Goal: Task Accomplishment & Management: Complete application form

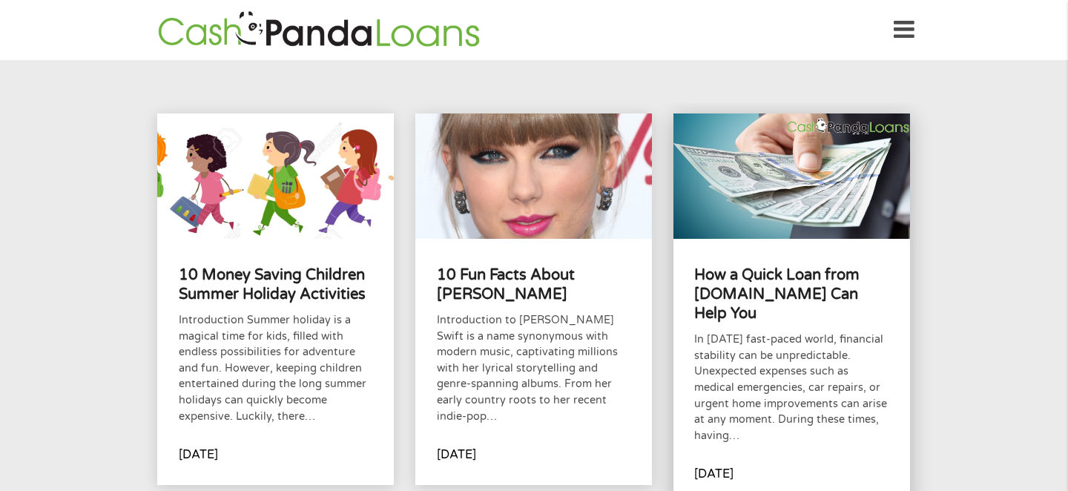
click at [806, 304] on h4 "How a Quick Loan from [DOMAIN_NAME] Can Help You" at bounding box center [791, 295] width 194 height 59
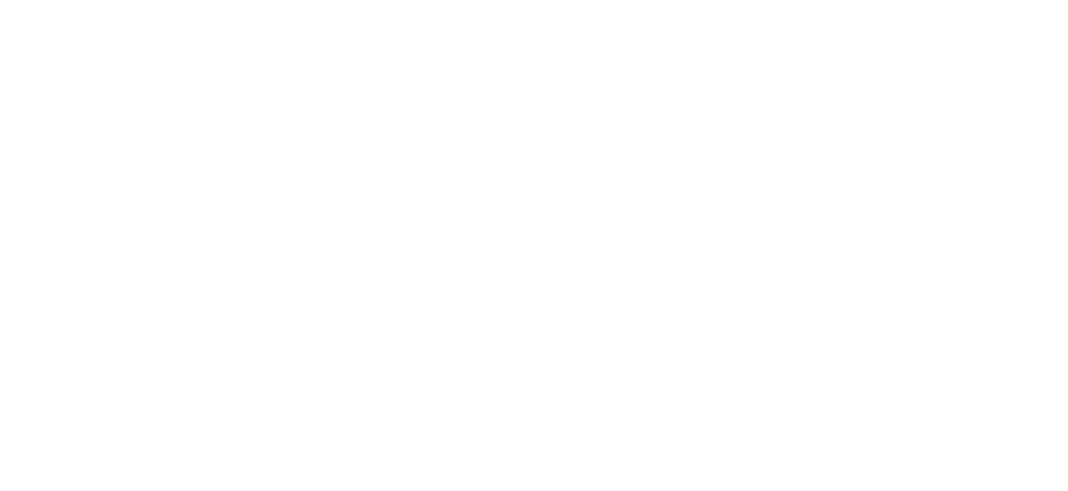
click at [0, 0] on html at bounding box center [0, 0] width 0 height 0
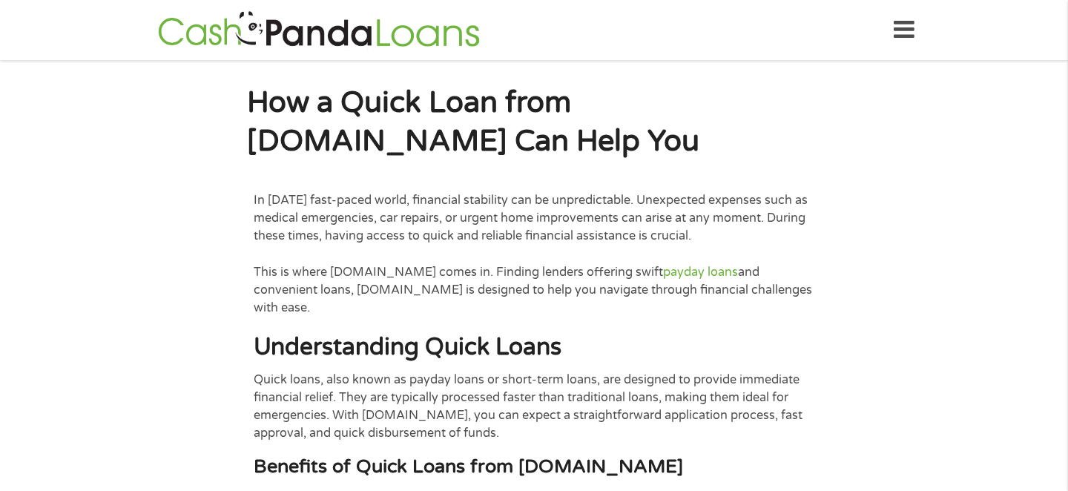
click at [905, 29] on icon at bounding box center [904, 30] width 21 height 36
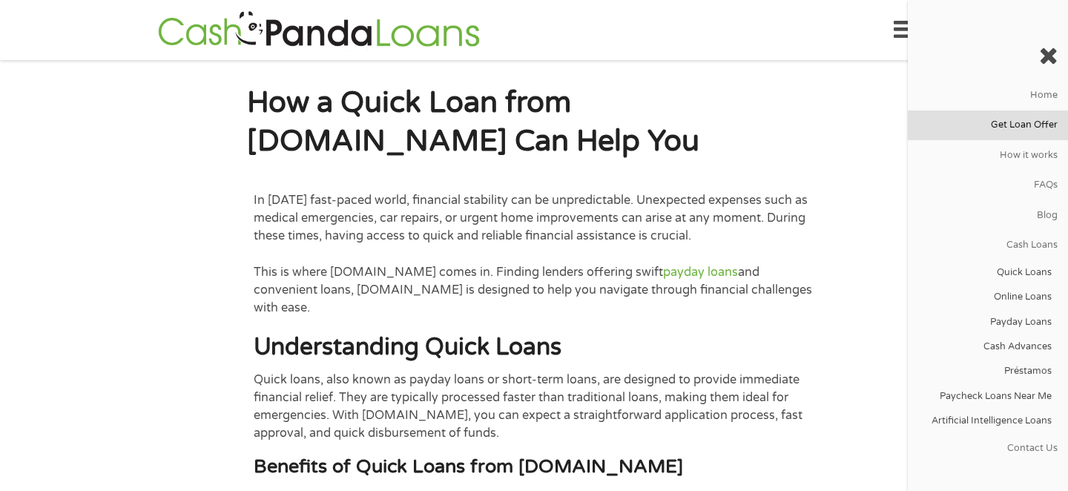
click at [1037, 131] on link "Get Loan Offer" at bounding box center [988, 126] width 160 height 30
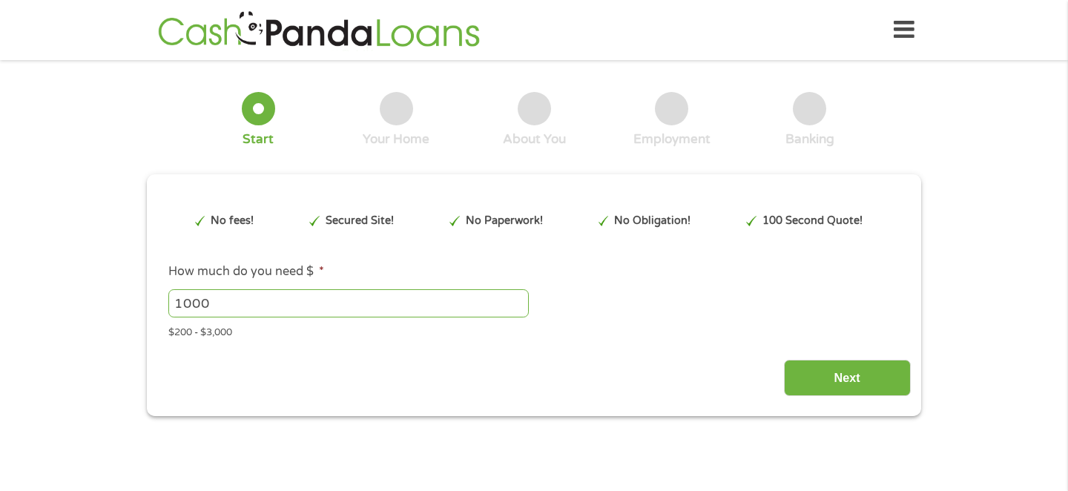
click at [296, 302] on input "1000" at bounding box center [348, 303] width 360 height 28
click at [519, 304] on input "999" at bounding box center [348, 303] width 360 height 28
click at [519, 304] on input "998" at bounding box center [348, 303] width 360 height 28
click at [518, 303] on input "997" at bounding box center [348, 303] width 360 height 28
click at [518, 303] on input "996" at bounding box center [348, 303] width 360 height 28
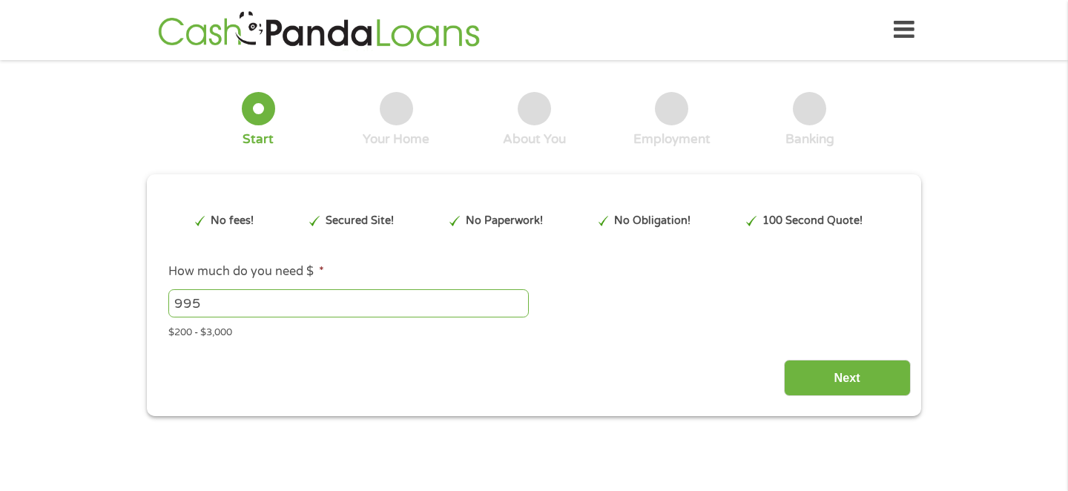
click at [518, 303] on input "995" at bounding box center [348, 303] width 360 height 28
click at [518, 292] on input "995" at bounding box center [348, 303] width 360 height 28
click at [518, 298] on input "996" at bounding box center [348, 303] width 360 height 28
click at [518, 298] on input "997" at bounding box center [348, 303] width 360 height 28
click at [518, 298] on input "998" at bounding box center [348, 303] width 360 height 28
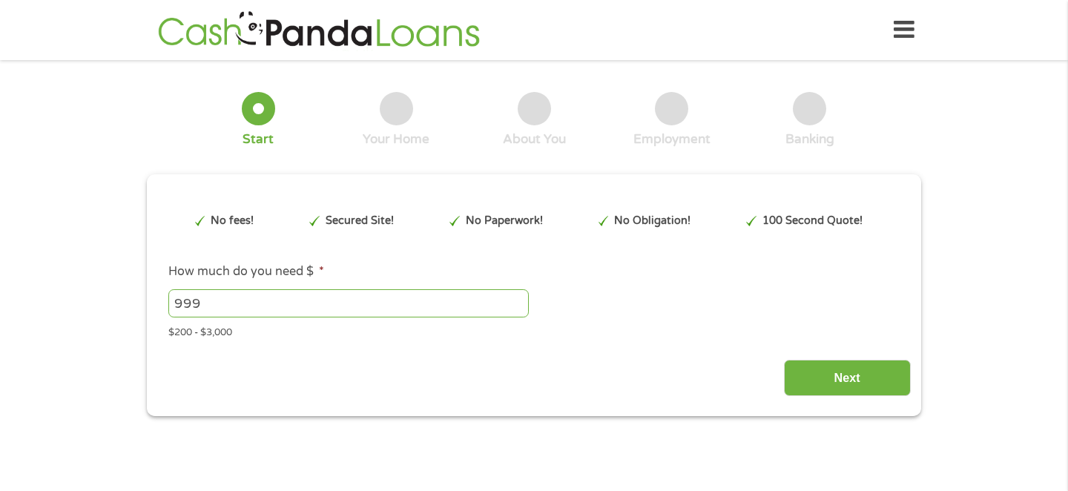
click at [518, 298] on input "999" at bounding box center [348, 303] width 360 height 28
click at [518, 298] on input "1000" at bounding box center [348, 303] width 360 height 28
click at [518, 298] on input "1001" at bounding box center [348, 303] width 360 height 28
click at [518, 298] on input "1002" at bounding box center [348, 303] width 360 height 28
click at [518, 298] on input "1003" at bounding box center [348, 303] width 360 height 28
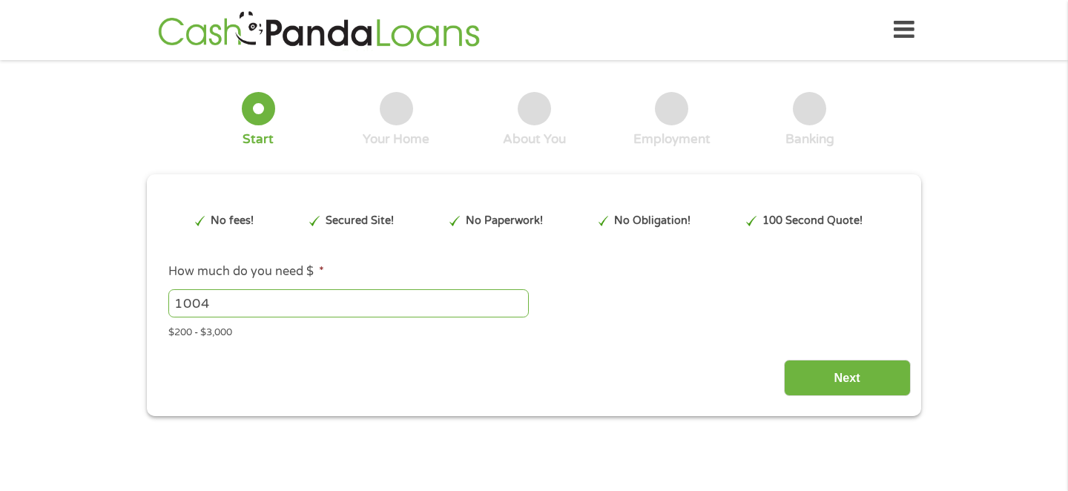
click at [518, 298] on input "1004" at bounding box center [348, 303] width 360 height 28
drag, startPoint x: 251, startPoint y: 320, endPoint x: 251, endPoint y: 310, distance: 9.7
click at [251, 314] on li "How much do you need $ * 1004 Please enter a number from 200 to 3000 . $200 - $…" at bounding box center [533, 301] width 753 height 77
click at [252, 307] on input "1004" at bounding box center [348, 303] width 360 height 28
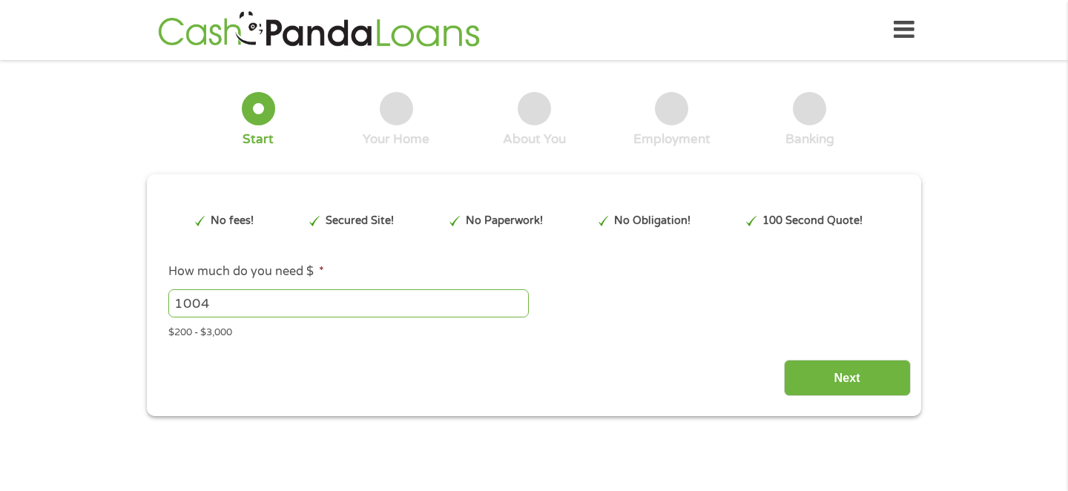
drag, startPoint x: 252, startPoint y: 307, endPoint x: 82, endPoint y: 305, distance: 169.9
click at [82, 305] on div "1 Start 2 Your Home 3 About You 4 Employment 5 Banking 6 This field is hidden w…" at bounding box center [534, 243] width 1068 height 346
type input "2500"
click at [852, 399] on div "This field is hidden when viewing the form gclid EAIaIQobChMIxYjA8ef2jwMVpJxaBR…" at bounding box center [534, 295] width 774 height 242
click at [847, 384] on input "Next" at bounding box center [847, 378] width 127 height 36
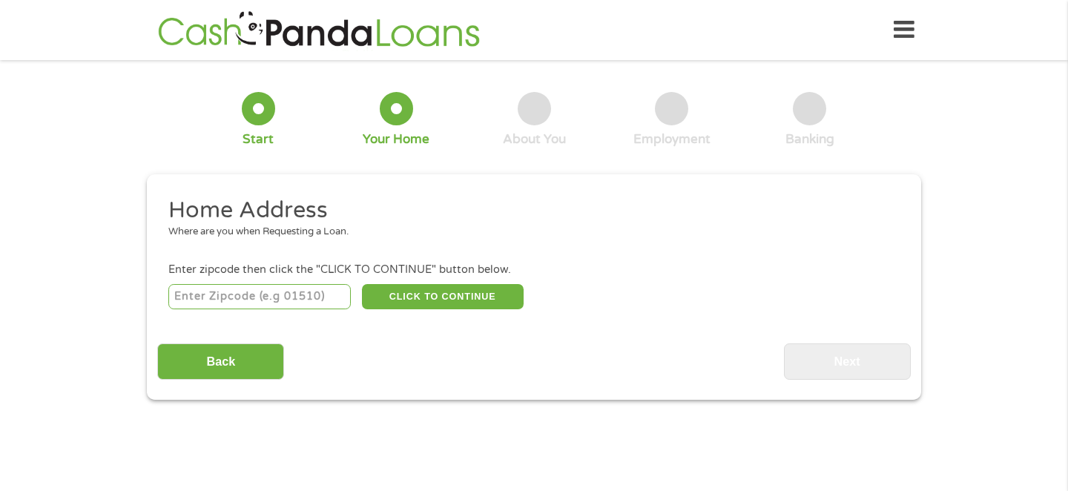
click at [308, 300] on input "number" at bounding box center [259, 296] width 183 height 25
type input "30241"
click at [385, 296] on button "CLICK TO CONTINUE" at bounding box center [443, 296] width 162 height 25
type input "30241"
type input "Lagrange"
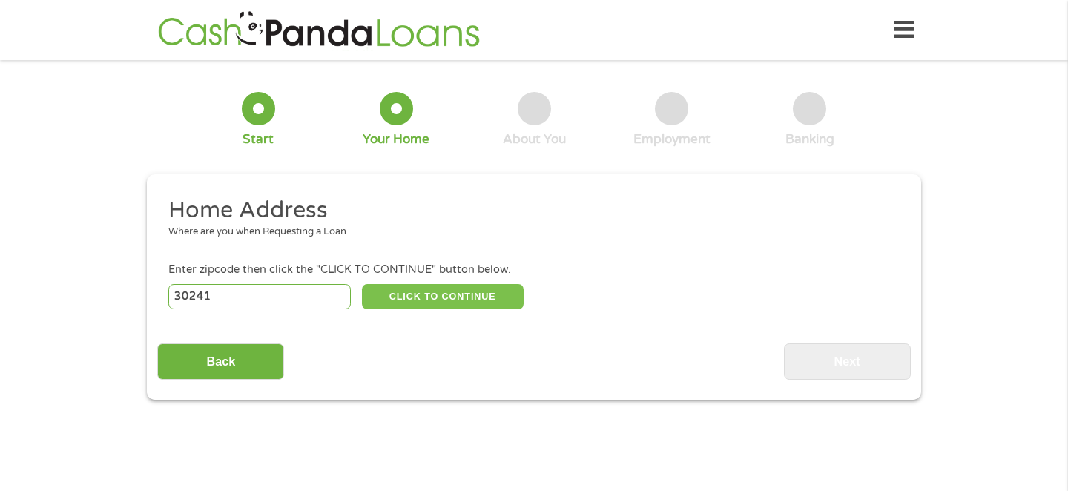
select select "Georgia"
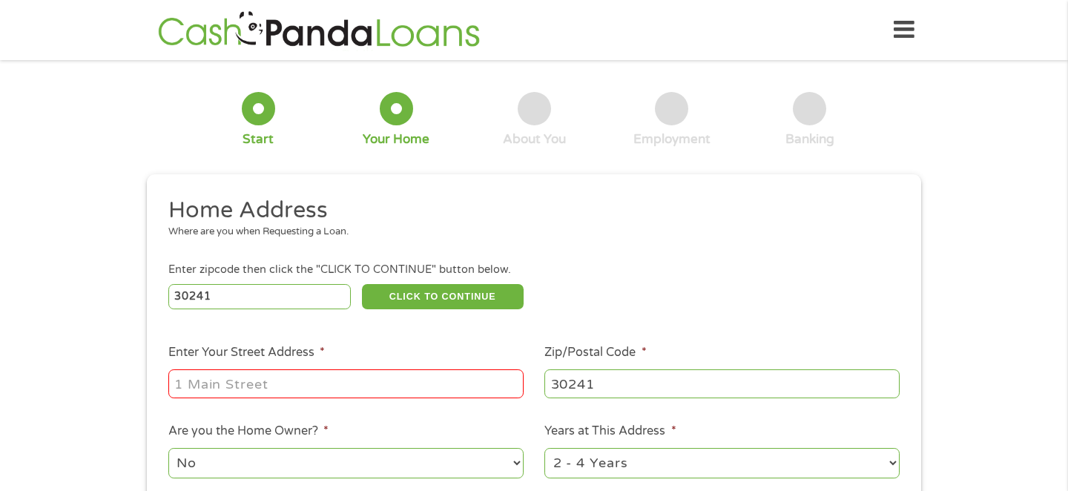
click at [323, 380] on input "Enter Your Street Address *" at bounding box center [345, 383] width 355 height 28
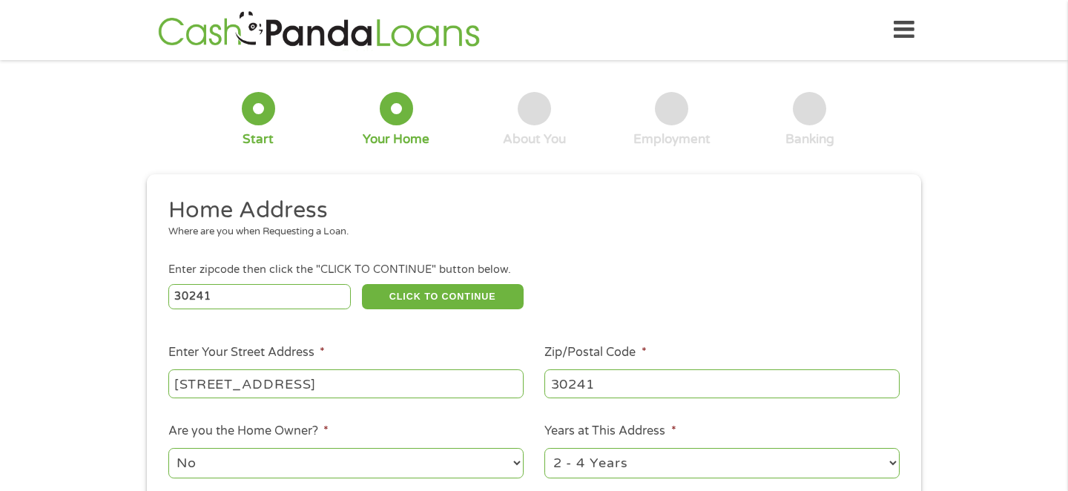
type input "1271 Hogansville Rd Apt 108"
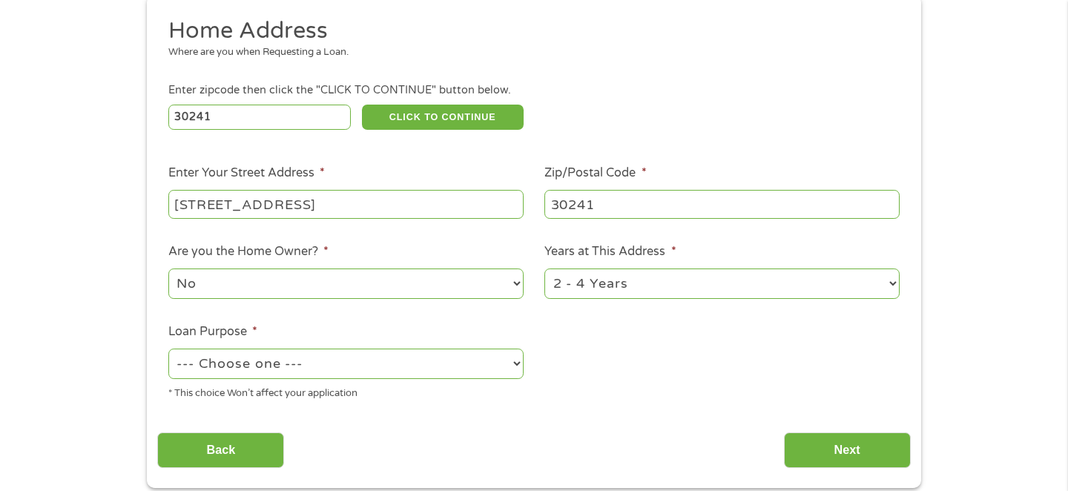
scroll to position [297, 0]
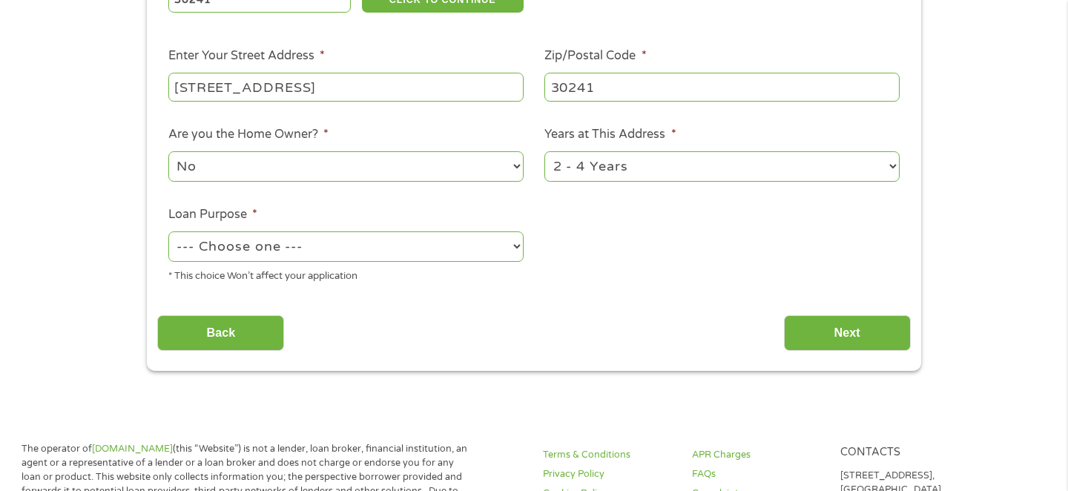
click at [386, 240] on select "--- Choose one --- Pay Bills Debt Consolidation Home Improvement Major Purchase…" at bounding box center [345, 246] width 355 height 30
select select "paybills"
click at [168, 231] on select "--- Choose one --- Pay Bills Debt Consolidation Home Improvement Major Purchase…" at bounding box center [345, 246] width 355 height 30
click at [860, 333] on input "Next" at bounding box center [847, 333] width 127 height 36
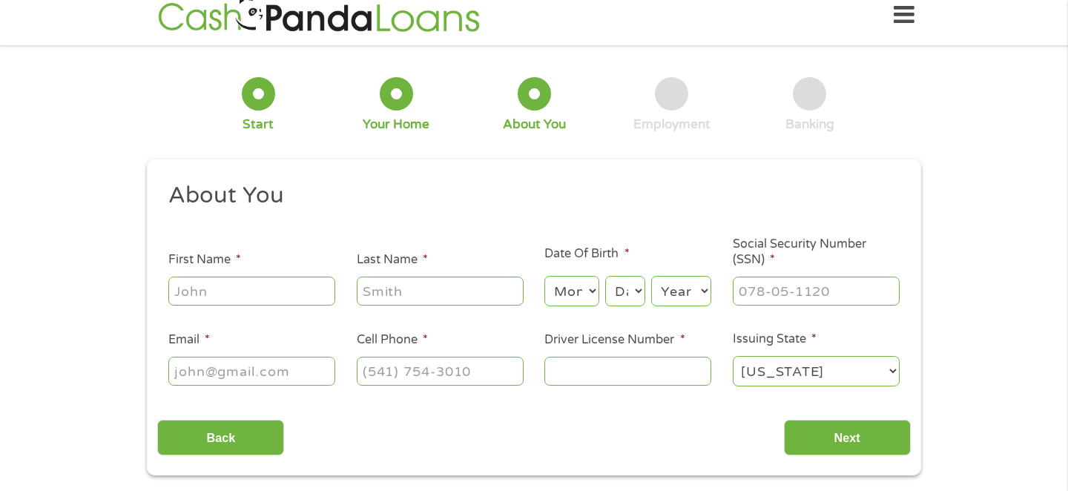
scroll to position [0, 0]
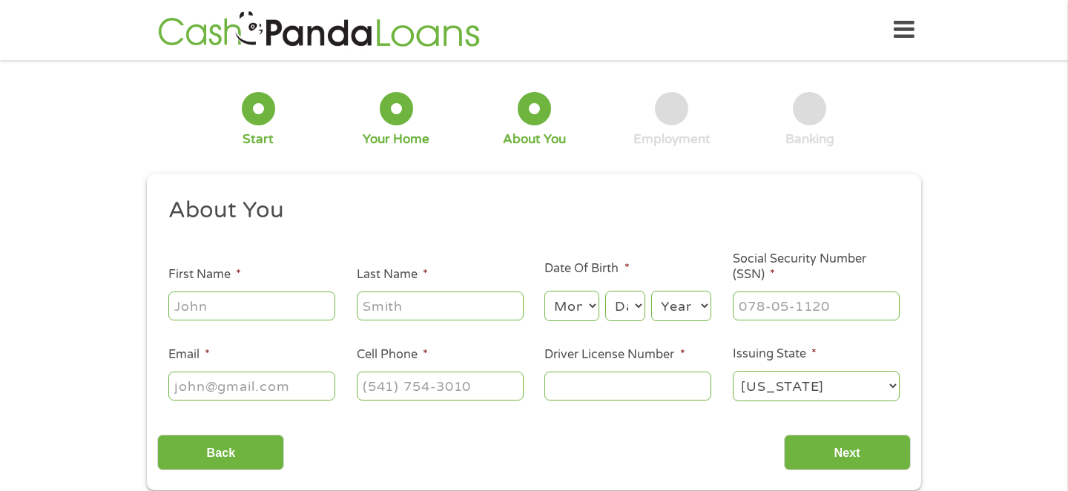
click at [241, 307] on input "First Name *" at bounding box center [251, 306] width 167 height 28
type input "Chandler"
type input "Roberson"
click at [576, 313] on select "Month 1 2 3 4 5 6 7 8 9 10 11 12" at bounding box center [571, 306] width 54 height 30
select select "3"
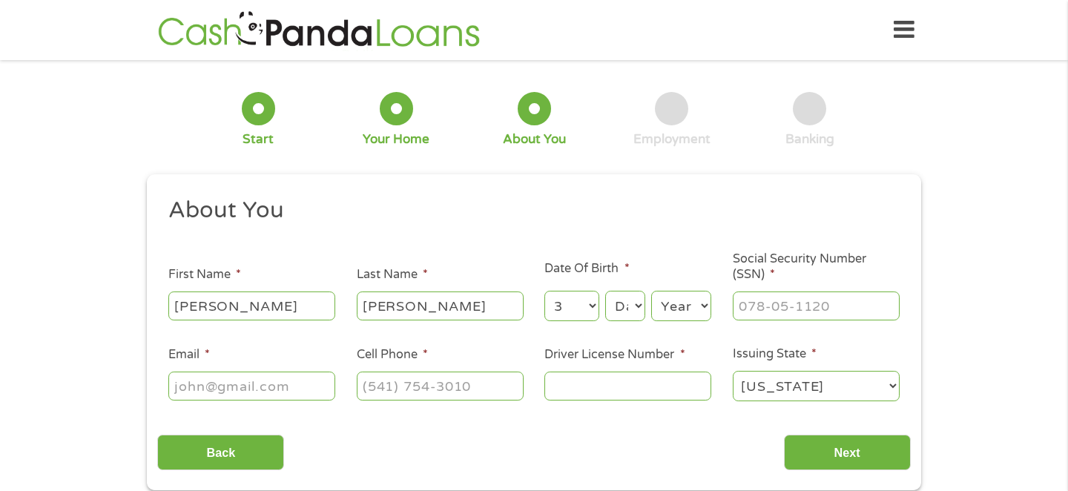
click at [544, 292] on select "Month 1 2 3 4 5 6 7 8 9 10 11 12" at bounding box center [571, 306] width 54 height 30
drag, startPoint x: 630, startPoint y: 290, endPoint x: 630, endPoint y: 307, distance: 17.1
click at [630, 295] on div "Day Day 1 2 3 4 5 6 7 8 9 10 11 12 13 14 15 16 17 18 19 20 21 22 23 24 25 26 27…" at bounding box center [625, 307] width 40 height 36
drag, startPoint x: 630, startPoint y: 308, endPoint x: 624, endPoint y: 296, distance: 13.6
click at [630, 308] on select "Day 1 2 3 4 5 6 7 8 9 10 11 12 13 14 15 16 17 18 19 20 21 22 23 24 25 26 27 28 …" at bounding box center [625, 306] width 40 height 30
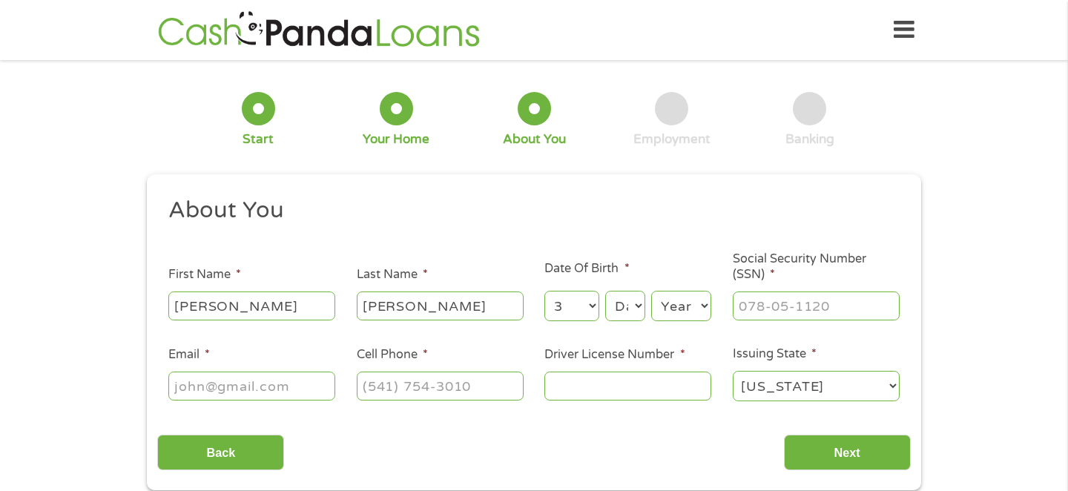
select select "13"
click at [605, 292] on select "Day 1 2 3 4 5 6 7 8 9 10 11 12 13 14 15 16 17 18 19 20 21 22 23 24 25 26 27 28 …" at bounding box center [625, 306] width 40 height 30
drag, startPoint x: 688, startPoint y: 311, endPoint x: 681, endPoint y: 296, distance: 16.3
click at [688, 311] on select "Year 2007 2006 2005 2004 2003 2002 2001 2000 1999 1998 1997 1996 1995 1994 1993…" at bounding box center [681, 306] width 60 height 30
select select "1999"
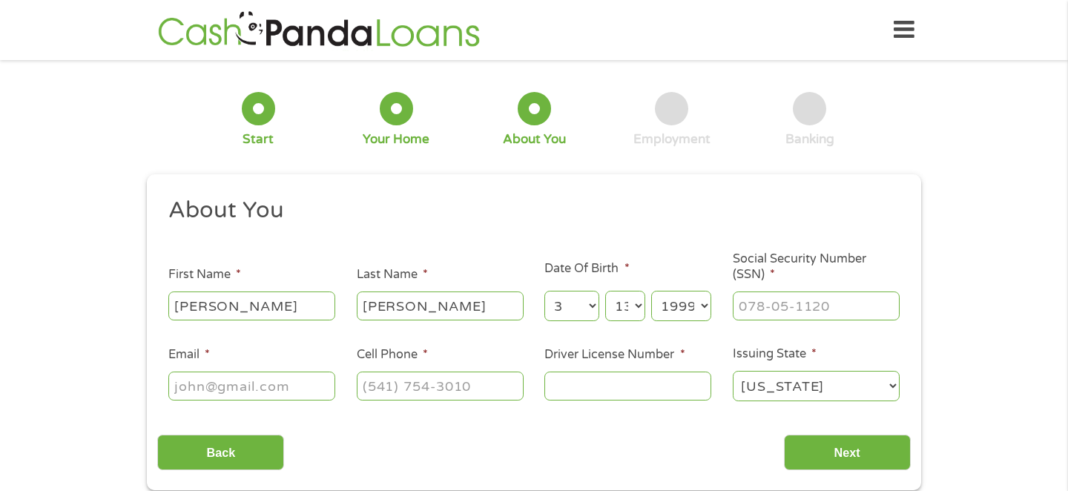
click at [651, 292] on select "Year 2007 2006 2005 2004 2003 2002 2001 2000 1999 1998 1997 1996 1995 1994 1993…" at bounding box center [681, 306] width 60 height 30
click at [766, 302] on input "___-__-____" at bounding box center [816, 306] width 167 height 28
type input "669-05-6968"
type input "robersoncm12@gmail.com"
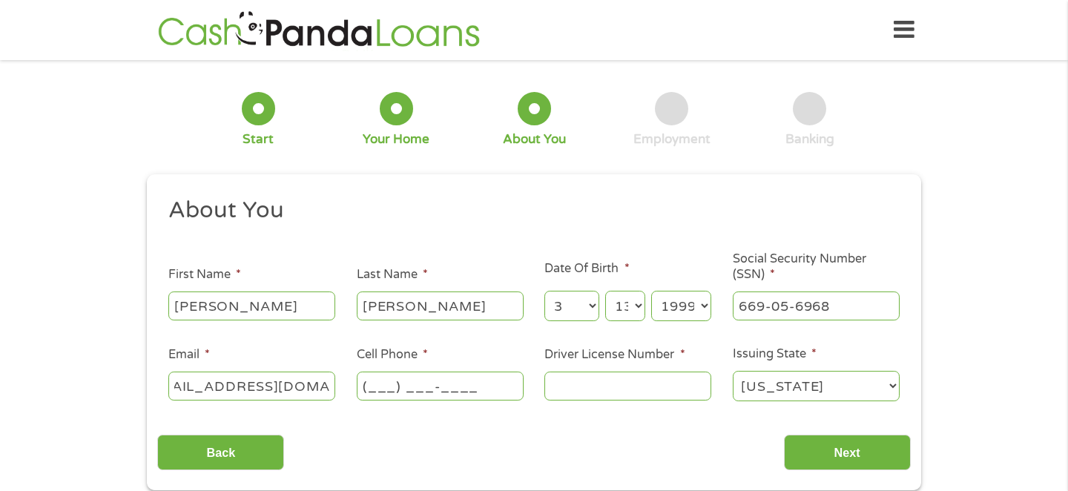
scroll to position [0, 0]
type input "(706) 415-7800"
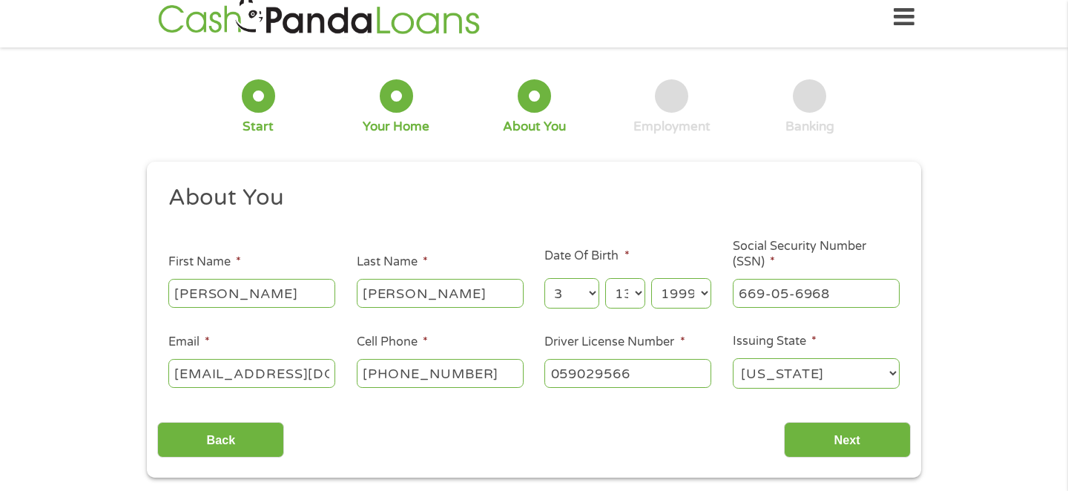
scroll to position [148, 0]
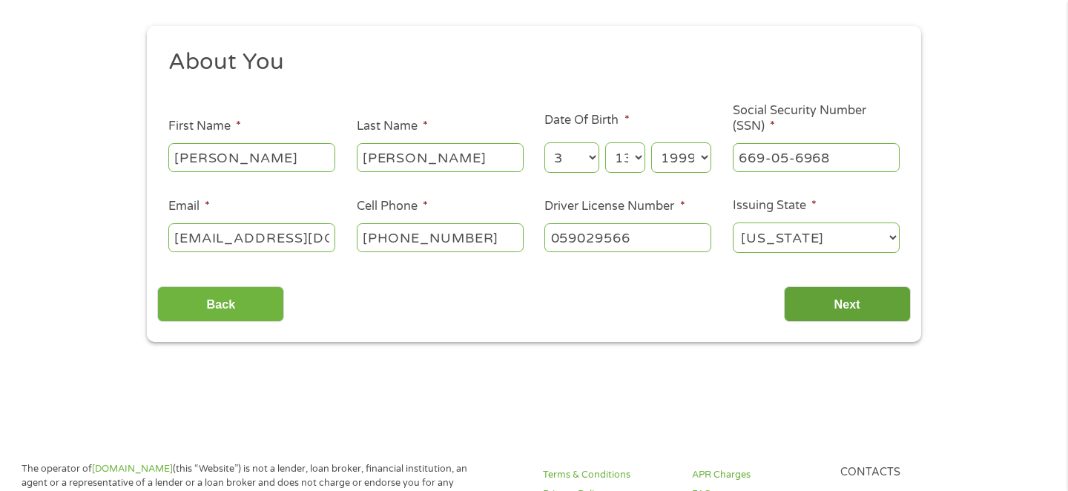
type input "059029566"
click at [791, 298] on input "Next" at bounding box center [847, 304] width 127 height 36
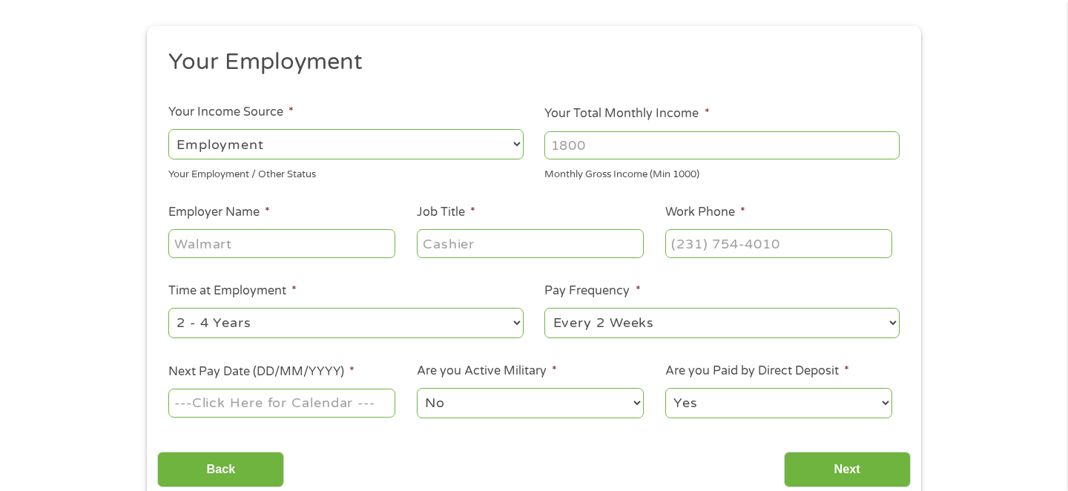
scroll to position [0, 0]
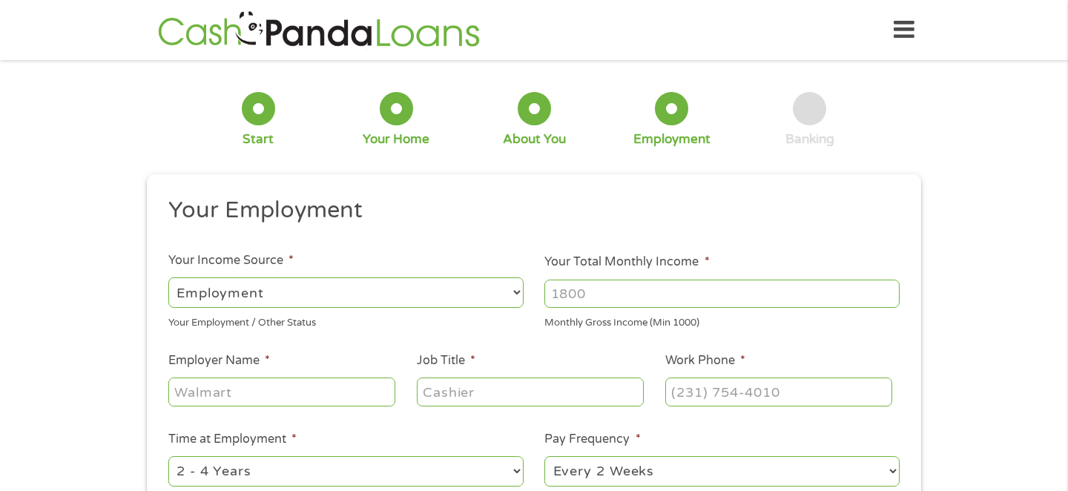
click at [306, 298] on select "--- Choose one --- Employment Self Employed Benefits" at bounding box center [345, 292] width 355 height 30
drag, startPoint x: 306, startPoint y: 298, endPoint x: 518, endPoint y: 315, distance: 212.1
click at [306, 298] on select "--- Choose one --- Employment Self Employed Benefits" at bounding box center [345, 292] width 355 height 30
click at [636, 303] on input "Your Total Monthly Income *" at bounding box center [721, 294] width 355 height 28
type input "5"
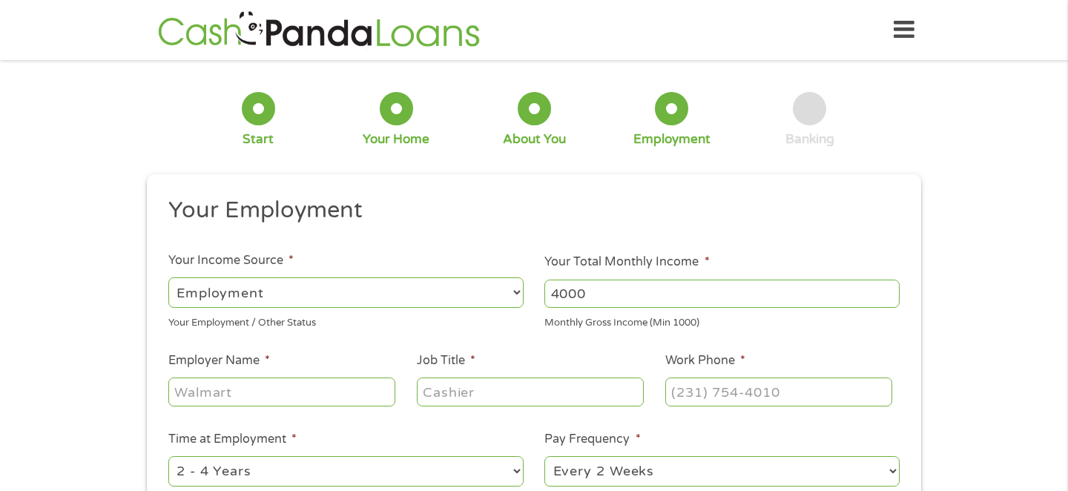
type input "4000"
type input "Jeffries Eye Care"
type input "Optician"
type input "(770) 252-1999"
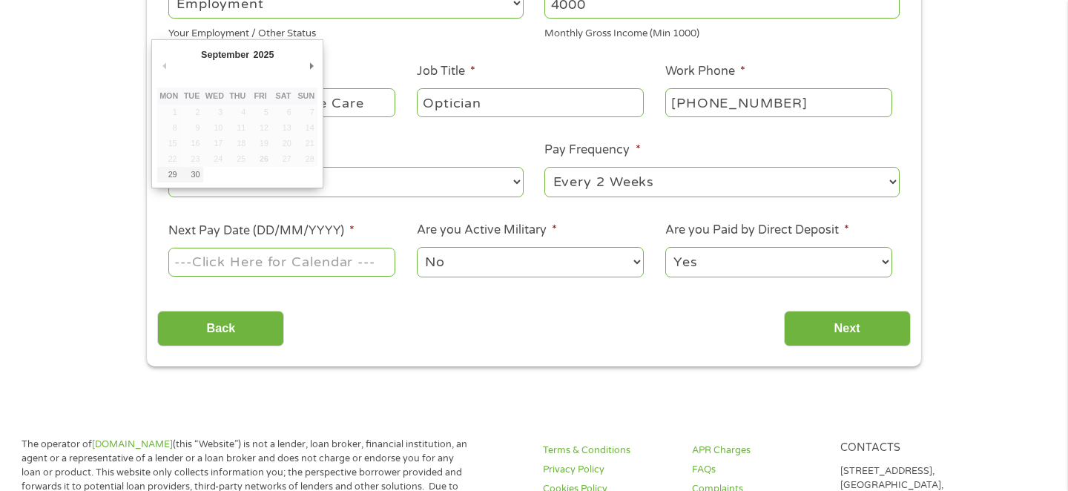
scroll to position [305, 0]
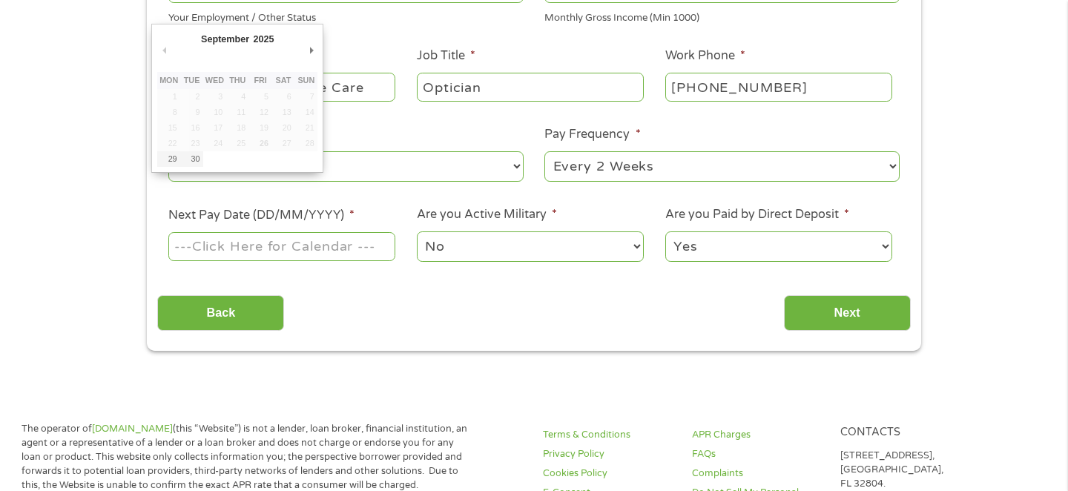
click at [616, 171] on select "--- Choose one --- Every 2 Weeks Every Week Monthly Semi-Monthly" at bounding box center [721, 166] width 355 height 30
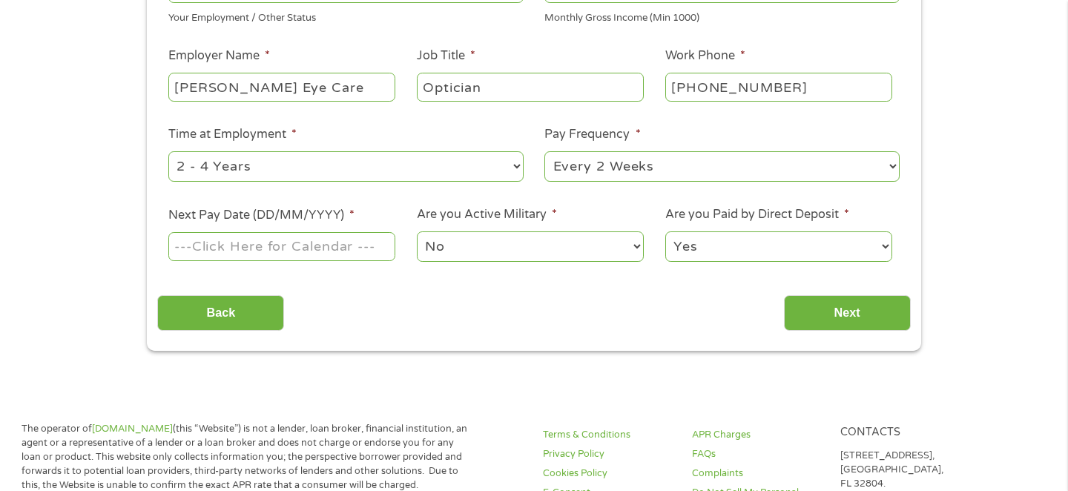
select select "semimonthly"
click at [544, 151] on select "--- Choose one --- Every 2 Weeks Every Week Monthly Semi-Monthly" at bounding box center [721, 166] width 355 height 30
click at [367, 246] on input "Next Pay Date (DD/MM/YYYY) *" at bounding box center [281, 246] width 227 height 28
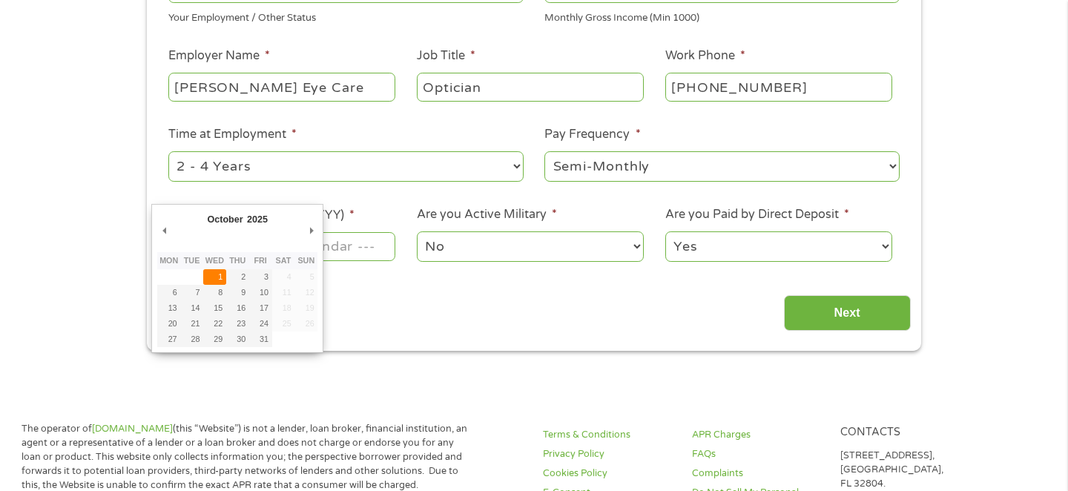
type input "01/10/2025"
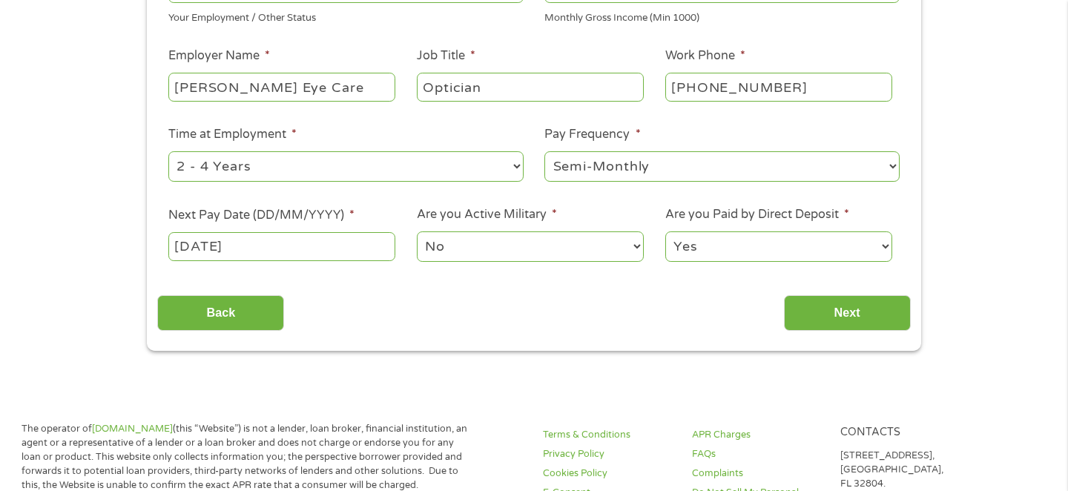
click at [462, 246] on select "No Yes" at bounding box center [530, 246] width 227 height 30
click at [417, 231] on select "No Yes" at bounding box center [530, 246] width 227 height 30
click at [794, 303] on input "Next" at bounding box center [847, 313] width 127 height 36
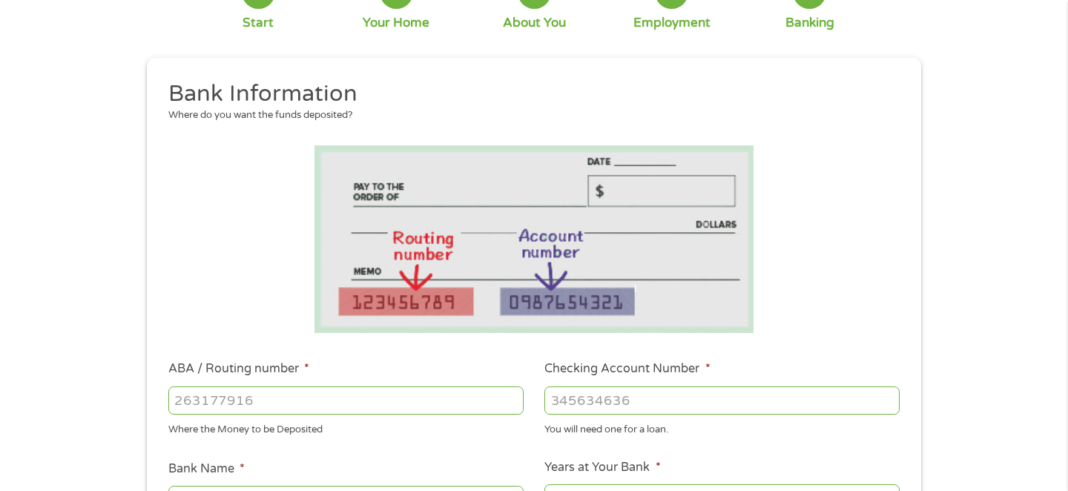
scroll to position [223, 0]
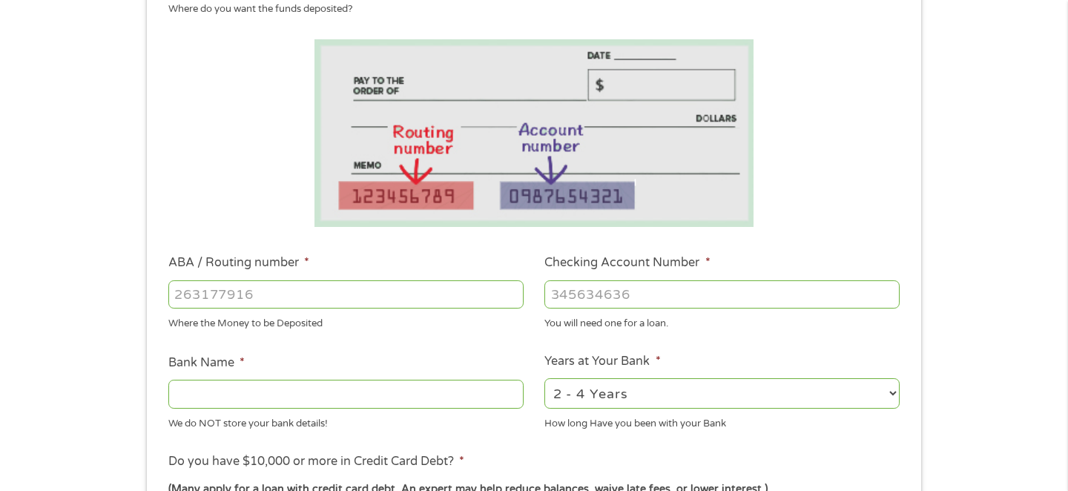
click at [287, 296] on input "ABA / Routing number *" at bounding box center [345, 294] width 355 height 28
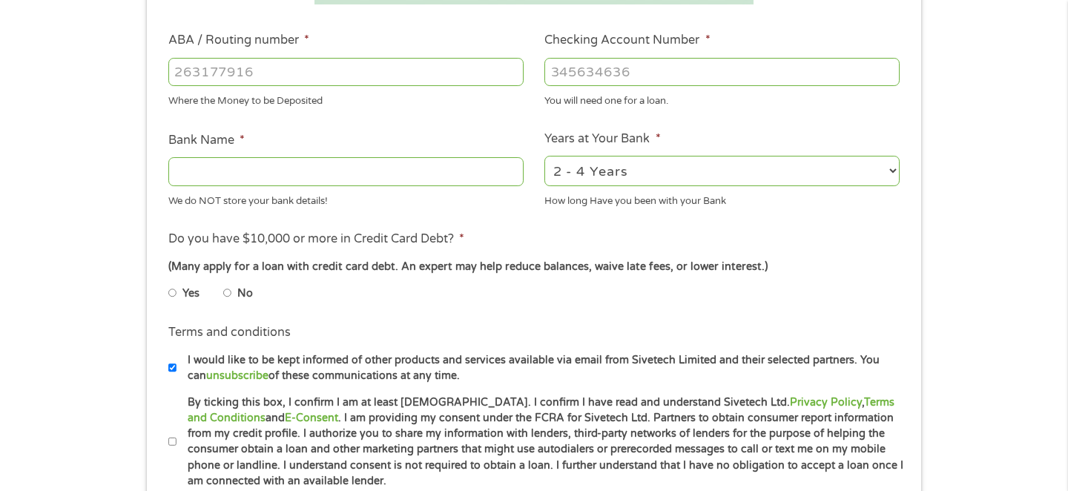
click at [239, 297] on label "No" at bounding box center [245, 294] width 16 height 16
click at [232, 297] on input "No" at bounding box center [227, 293] width 9 height 24
radio input "true"
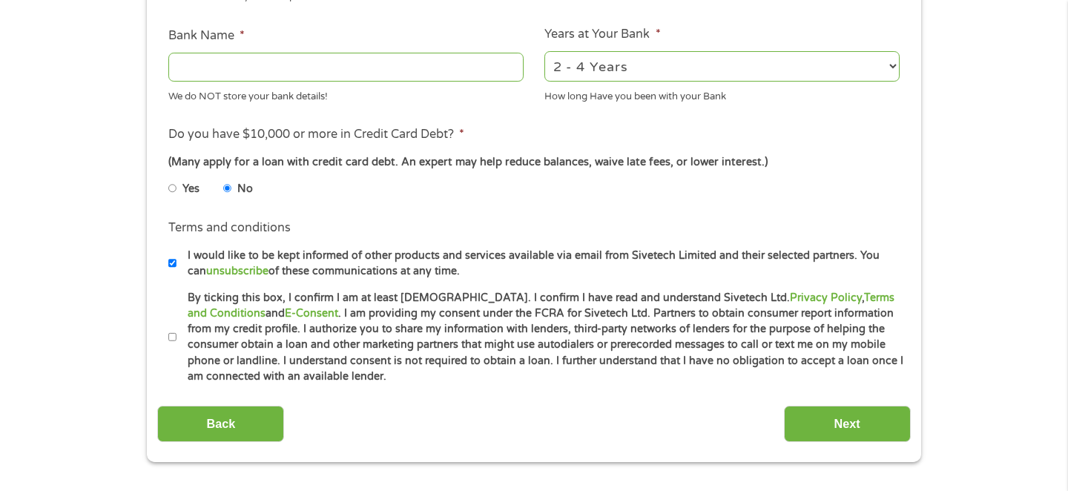
scroll to position [668, 0]
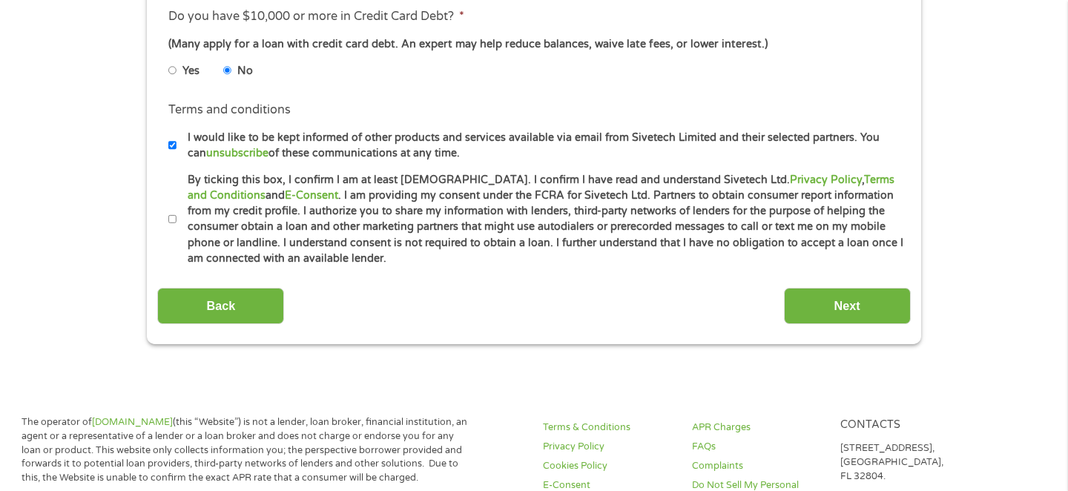
click at [177, 225] on label "By ticking this box, I confirm I am at least 18 years old. I confirm I have rea…" at bounding box center [541, 219] width 728 height 95
click at [177, 225] on input "By ticking this box, I confirm I am at least 18 years old. I confirm I have rea…" at bounding box center [172, 220] width 9 height 24
checkbox input "true"
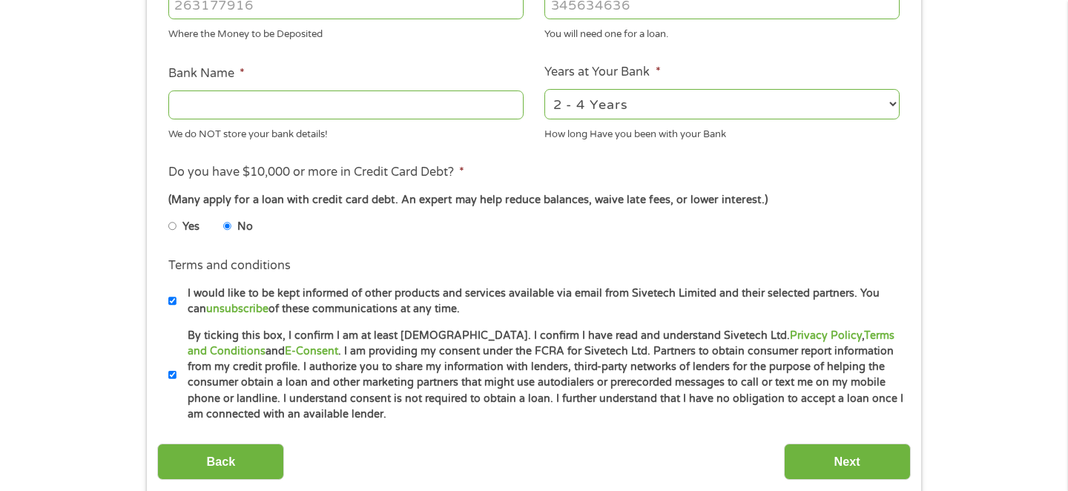
scroll to position [371, 0]
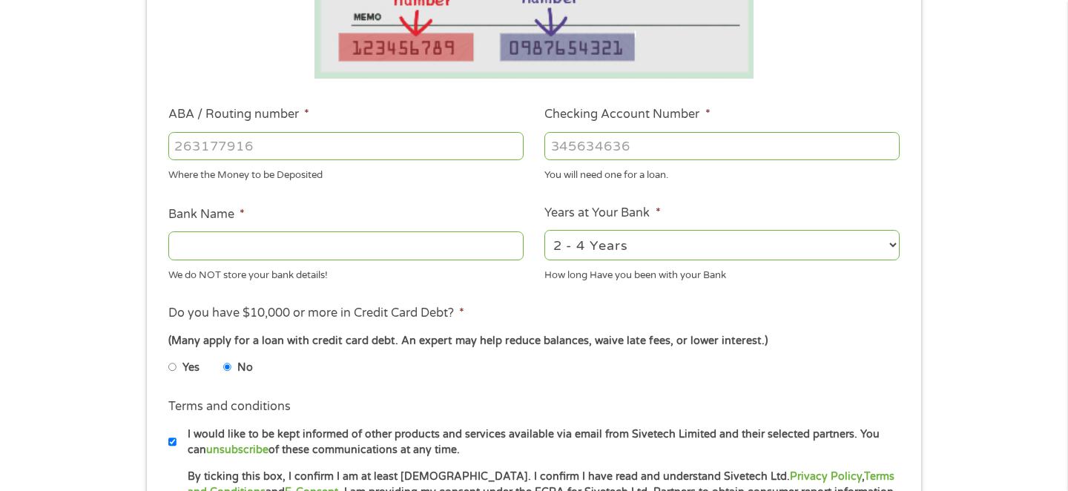
click at [399, 243] on input "Bank Name *" at bounding box center [345, 245] width 355 height 28
click at [325, 164] on div "Where the Money to be Deposited" at bounding box center [345, 173] width 355 height 20
click at [326, 158] on input "ABA / Routing number *" at bounding box center [345, 146] width 355 height 28
click at [333, 243] on input "Bank Name *" at bounding box center [345, 245] width 355 height 28
type input "Capital One"
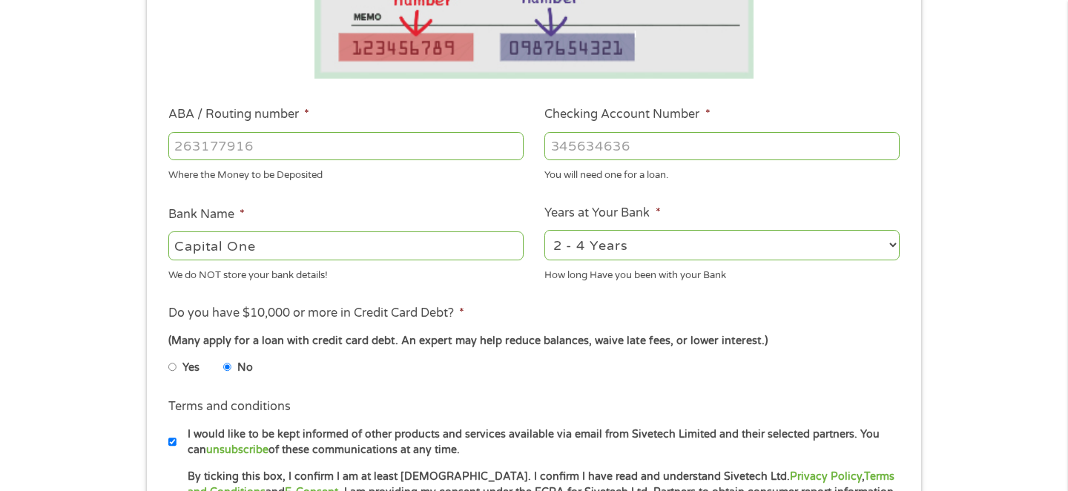
click at [262, 132] on input "ABA / Routing number *" at bounding box center [345, 146] width 355 height 28
type input "031176110"
type input "CAPITAL ONE NA"
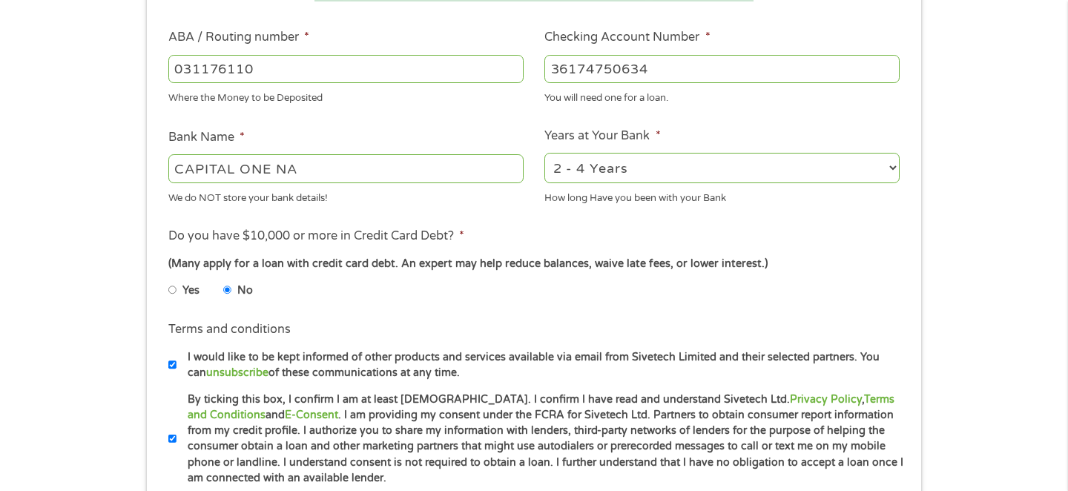
scroll to position [519, 0]
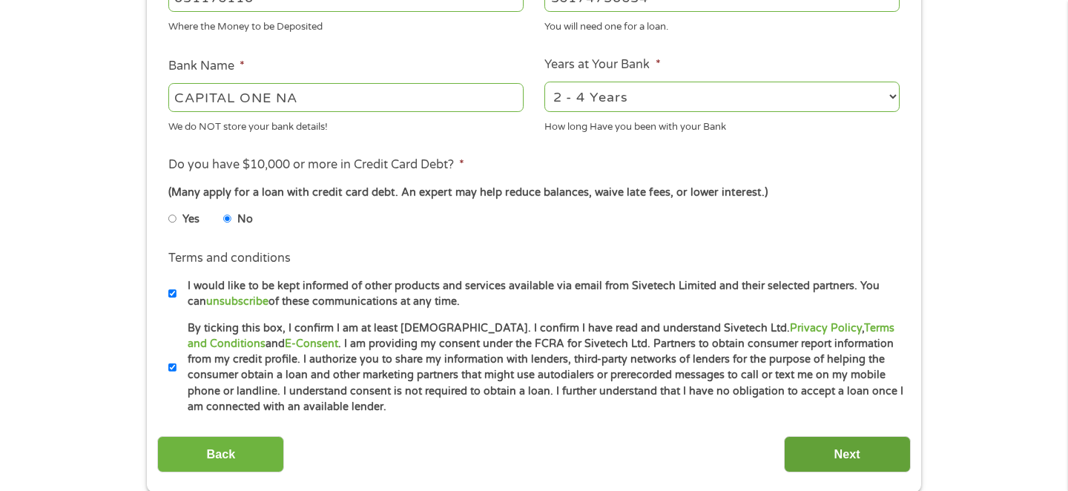
type input "36174750634"
click at [814, 441] on input "Next" at bounding box center [847, 454] width 127 height 36
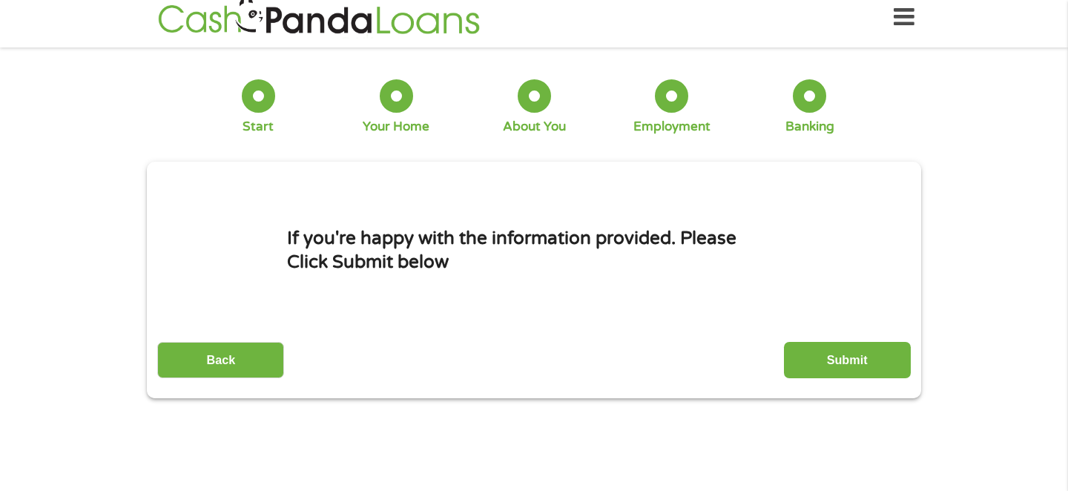
scroll to position [0, 0]
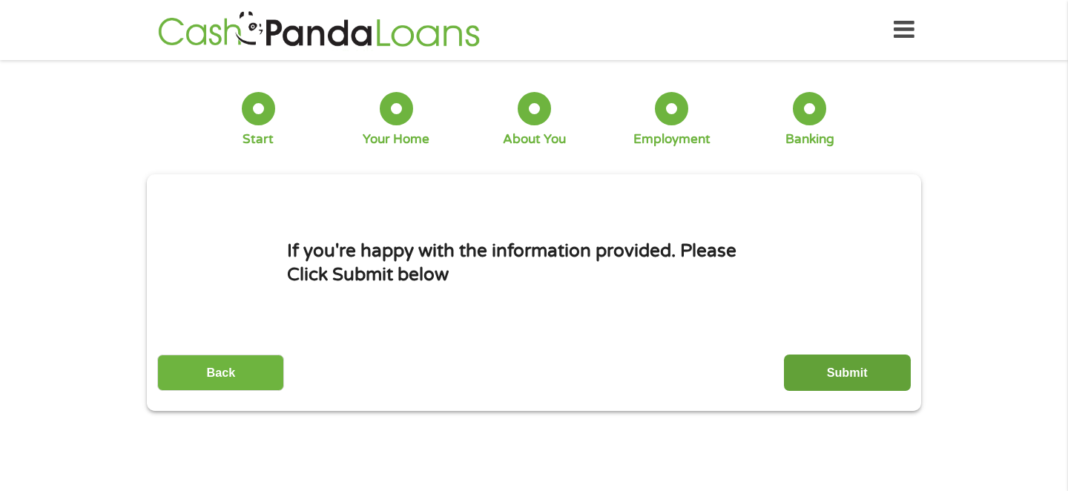
click at [837, 375] on input "Submit" at bounding box center [847, 373] width 127 height 36
